Goal: Navigation & Orientation: Find specific page/section

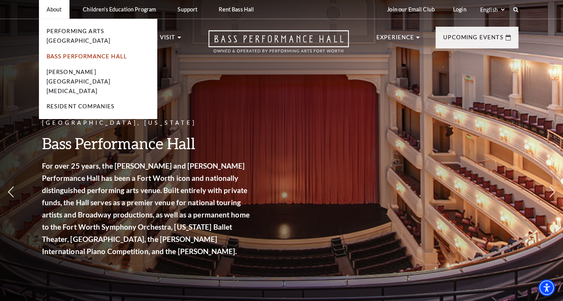
click at [69, 56] on link "Bass Performance Hall" at bounding box center [87, 56] width 81 height 6
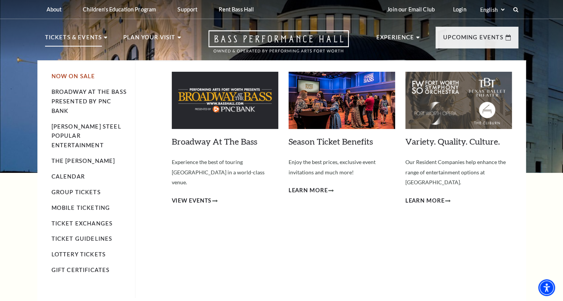
click at [69, 77] on link "Now On Sale" at bounding box center [74, 76] width 44 height 6
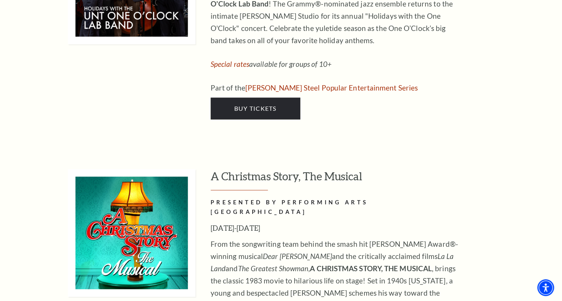
scroll to position [2671, 0]
